Goal: Task Accomplishment & Management: Complete application form

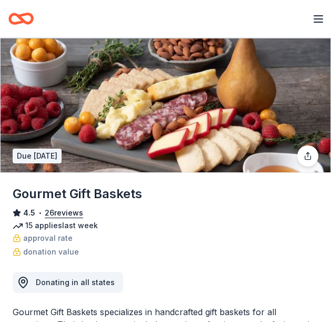
click at [319, 19] on line "button" at bounding box center [318, 19] width 8 height 0
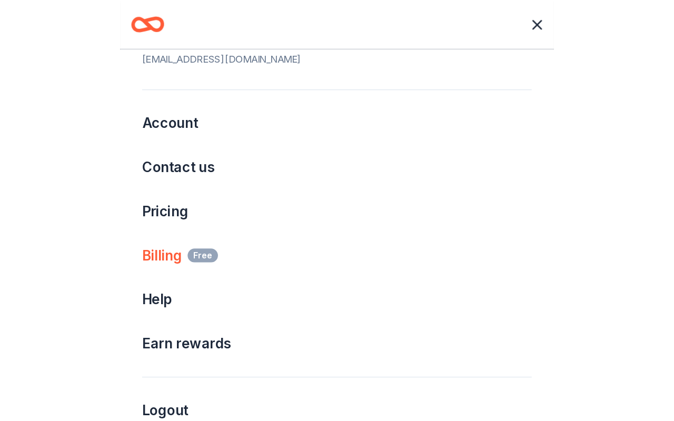
scroll to position [50, 0]
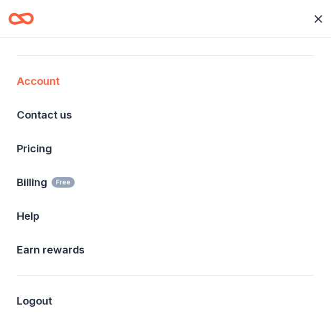
click at [45, 89] on div "Account" at bounding box center [165, 81] width 331 height 34
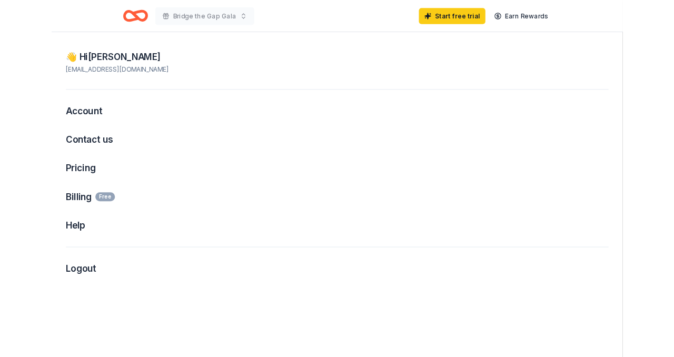
scroll to position [0, 0]
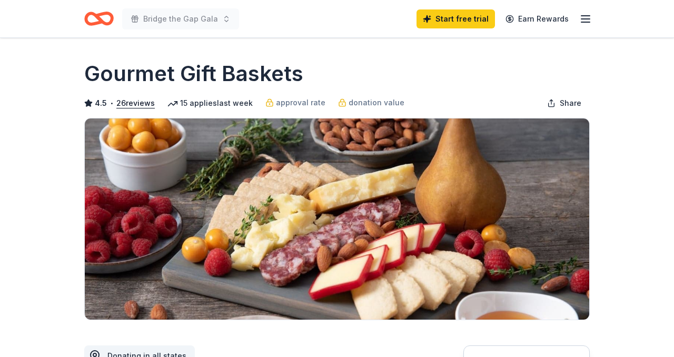
click at [331, 17] on icon "button" at bounding box center [585, 19] width 13 height 13
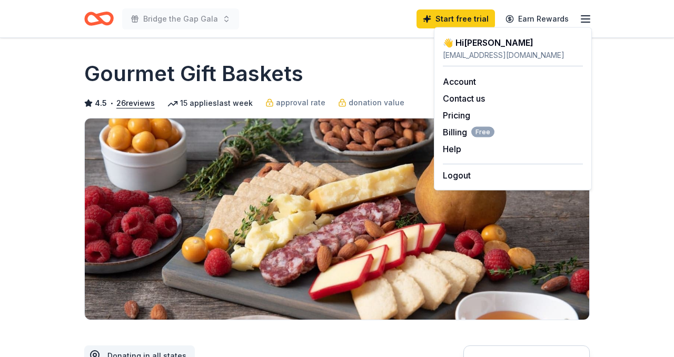
click at [186, 146] on img at bounding box center [337, 218] width 504 height 201
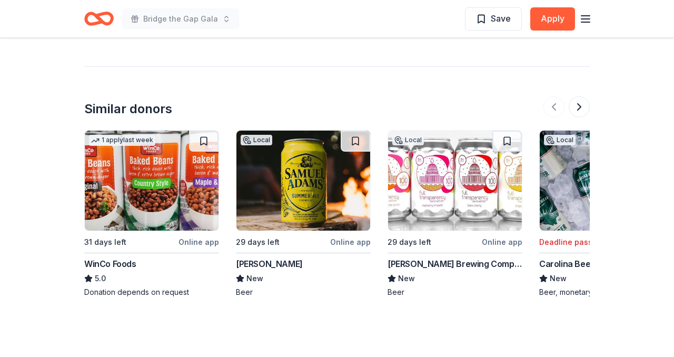
scroll to position [1226, 0]
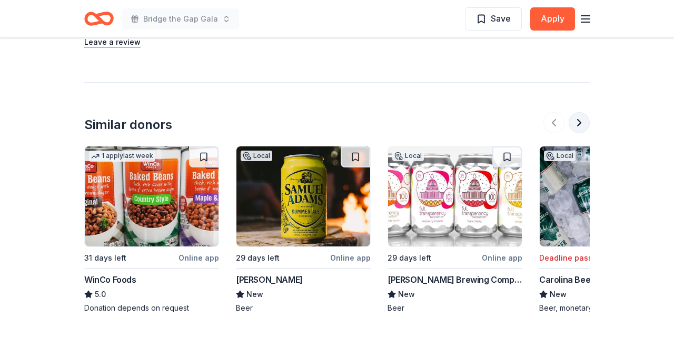
click at [331, 125] on button at bounding box center [578, 122] width 21 height 21
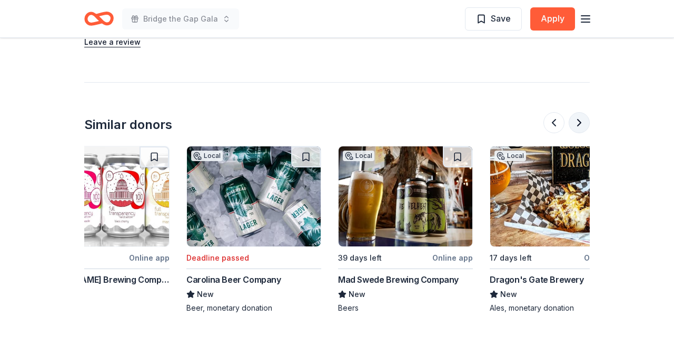
scroll to position [0, 455]
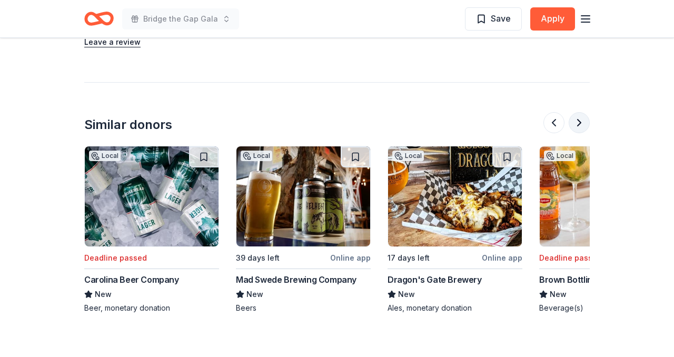
click at [331, 125] on button at bounding box center [578, 122] width 21 height 21
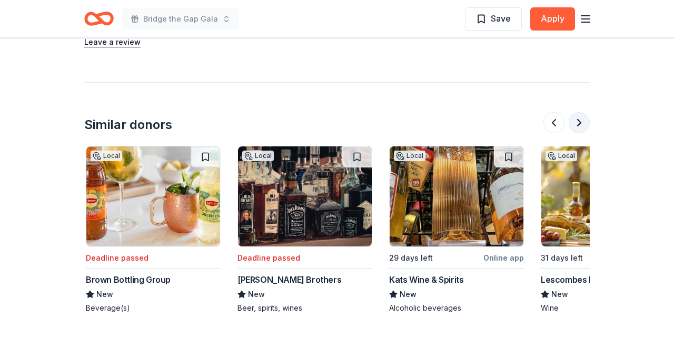
scroll to position [0, 909]
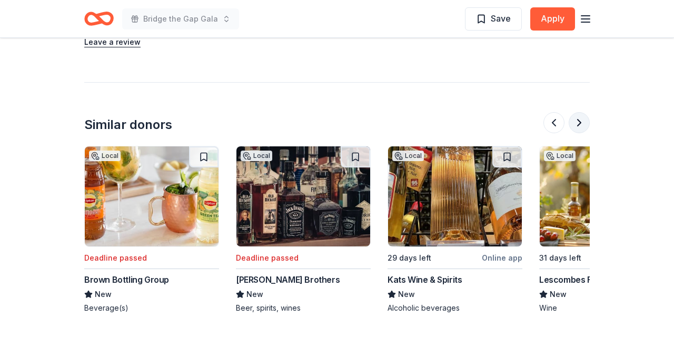
click at [331, 125] on button at bounding box center [578, 122] width 21 height 21
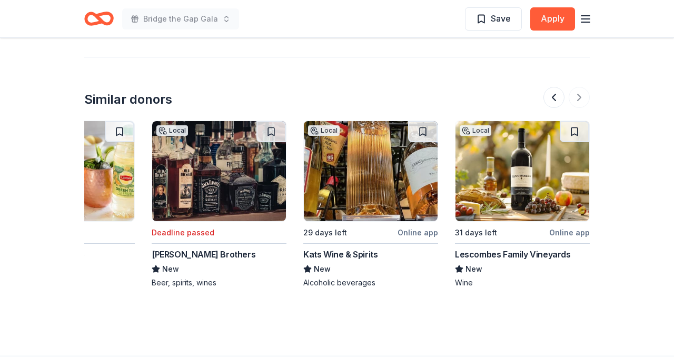
scroll to position [1254, 0]
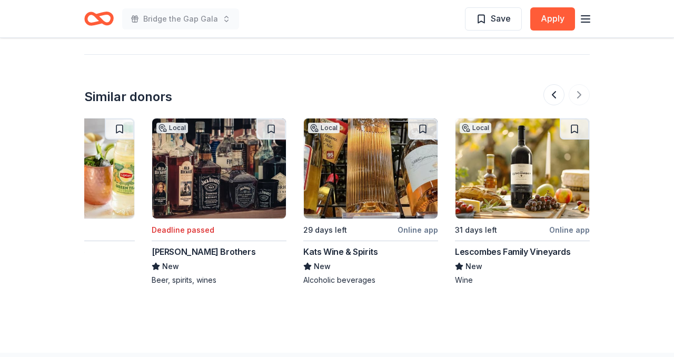
click at [331, 95] on div at bounding box center [566, 94] width 46 height 21
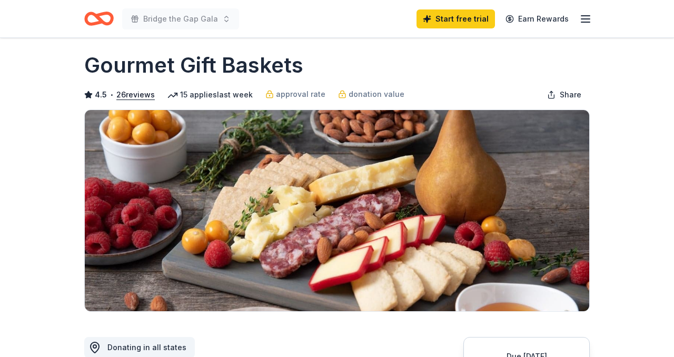
scroll to position [0, 0]
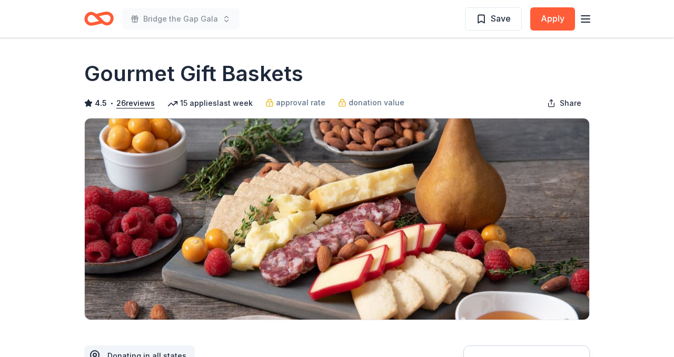
click at [331, 17] on icon "button" at bounding box center [585, 19] width 13 height 13
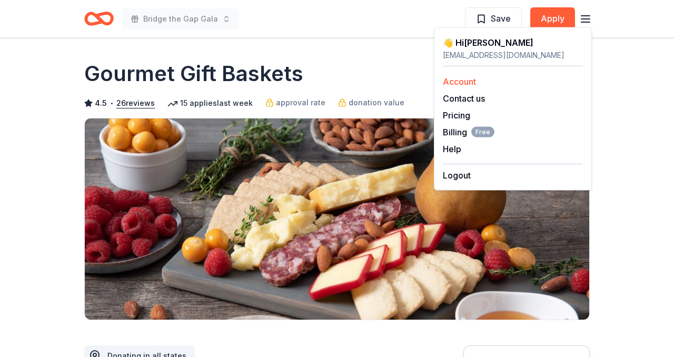
click at [331, 77] on div "Account" at bounding box center [513, 81] width 140 height 13
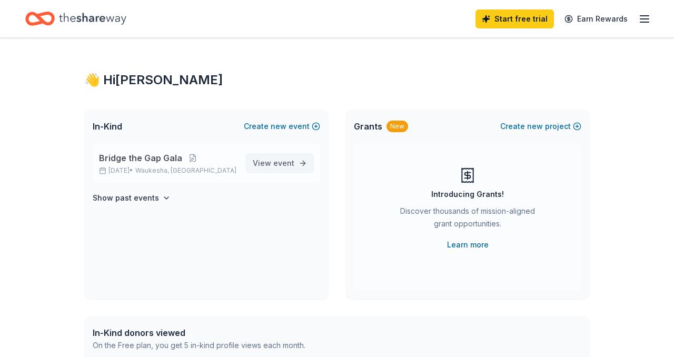
click at [263, 167] on span "View event" at bounding box center [274, 163] width 42 height 13
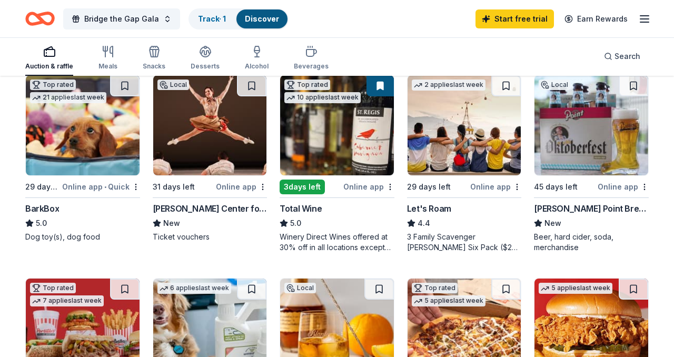
scroll to position [325, 0]
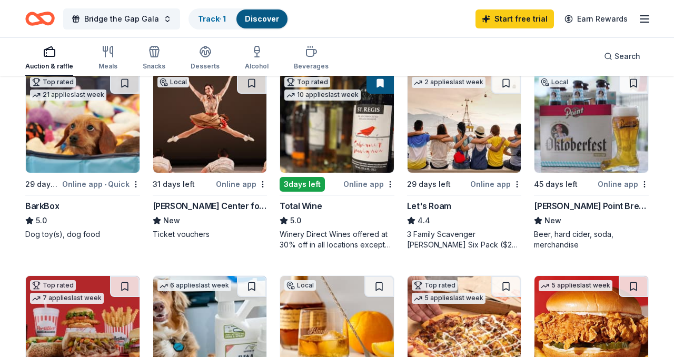
click at [71, 161] on img at bounding box center [83, 123] width 114 height 100
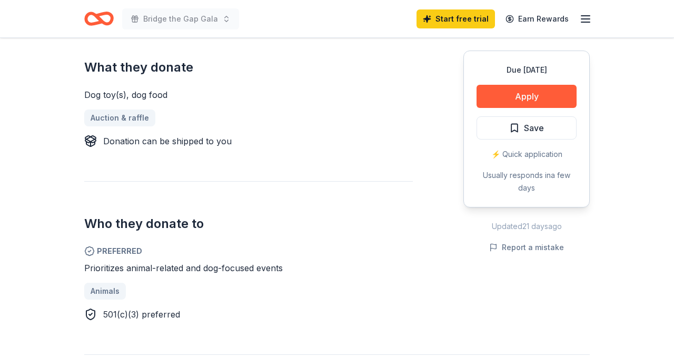
scroll to position [435, 0]
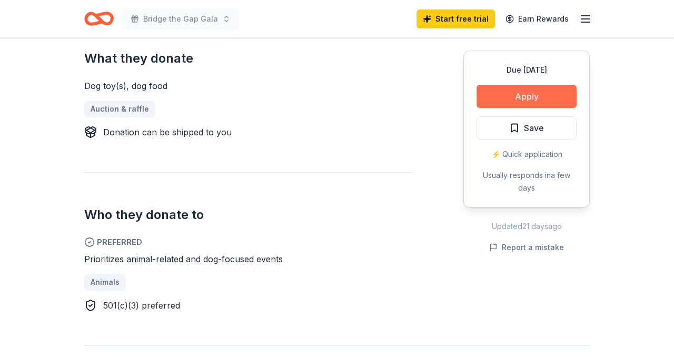
click at [525, 99] on button "Apply" at bounding box center [526, 96] width 100 height 23
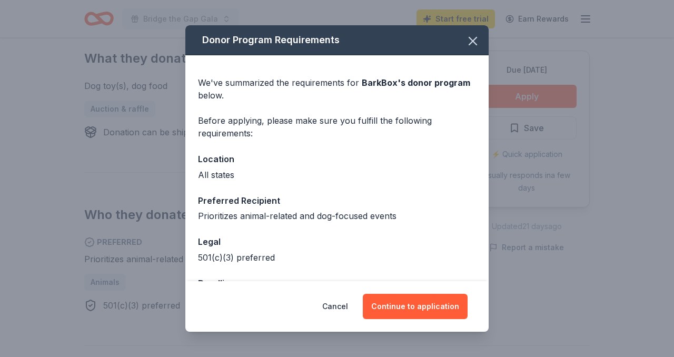
scroll to position [38, 0]
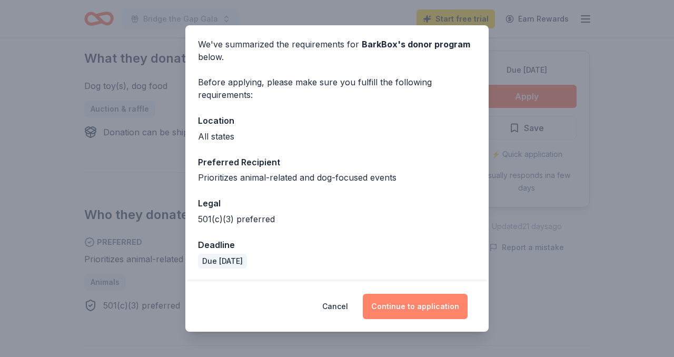
click at [426, 309] on button "Continue to application" at bounding box center [415, 306] width 105 height 25
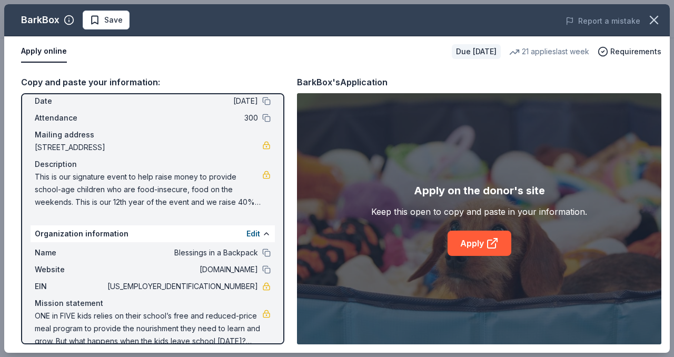
scroll to position [45, 0]
click at [483, 243] on link "Apply" at bounding box center [479, 243] width 64 height 25
